Goal: Task Accomplishment & Management: Use online tool/utility

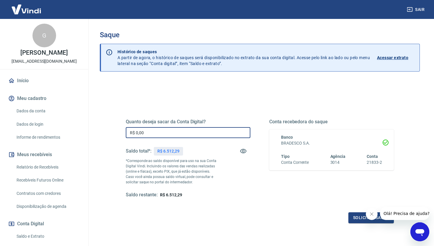
click at [166, 131] on input "R$ 0,00" at bounding box center [188, 132] width 125 height 11
type input "R$ 6.512,29"
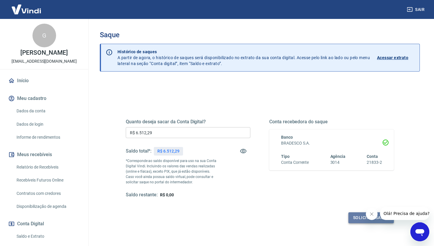
click at [351, 217] on button "Solicitar saque" at bounding box center [370, 217] width 45 height 11
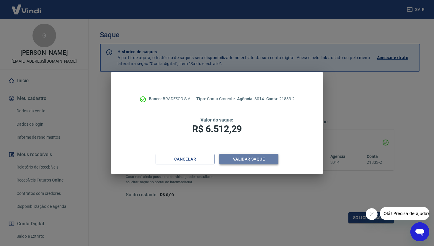
click at [247, 161] on button "Validar saque" at bounding box center [248, 159] width 59 height 11
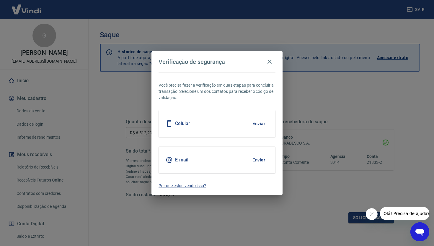
click at [255, 157] on button "Enviar" at bounding box center [258, 160] width 19 height 12
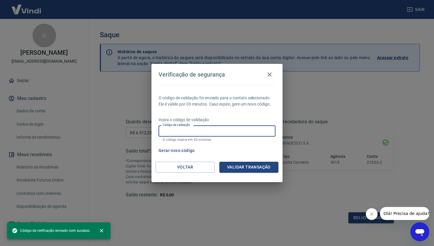
click at [199, 133] on input "Código de validação" at bounding box center [217, 130] width 117 height 11
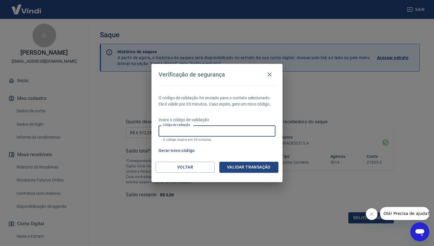
paste input "213510"
type input "213510"
click at [243, 166] on button "Validar transação" at bounding box center [248, 167] width 59 height 11
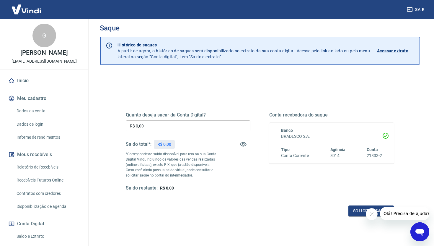
scroll to position [7, 0]
